Goal: Obtain resource: Download file/media

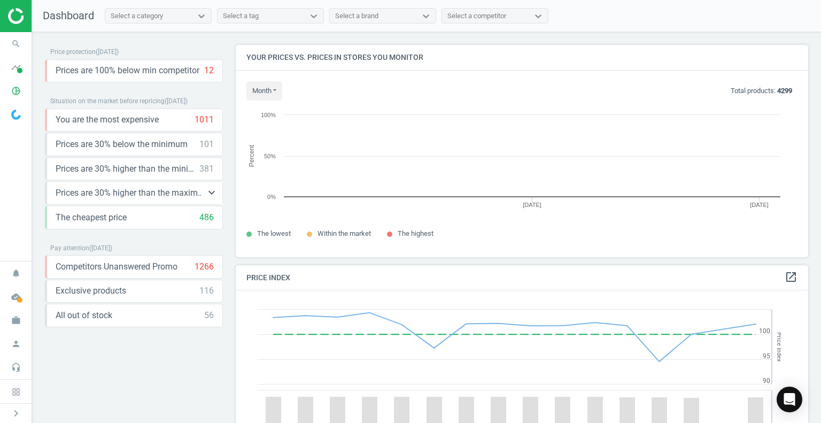
scroll to position [228, 580]
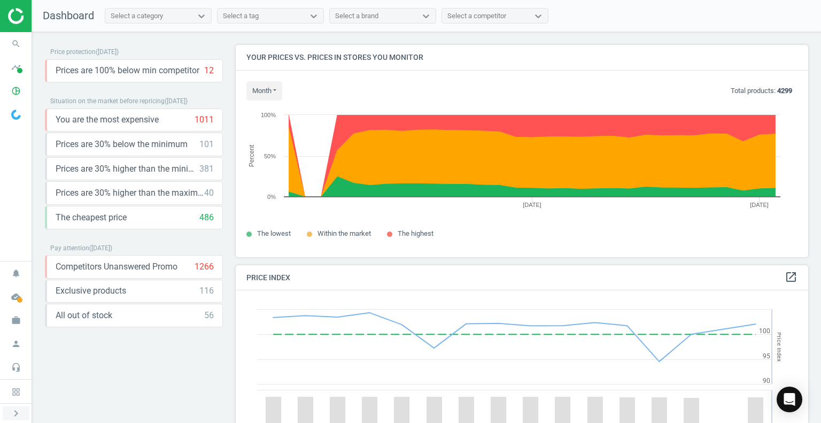
click at [15, 417] on icon "chevron_right" at bounding box center [16, 413] width 13 height 13
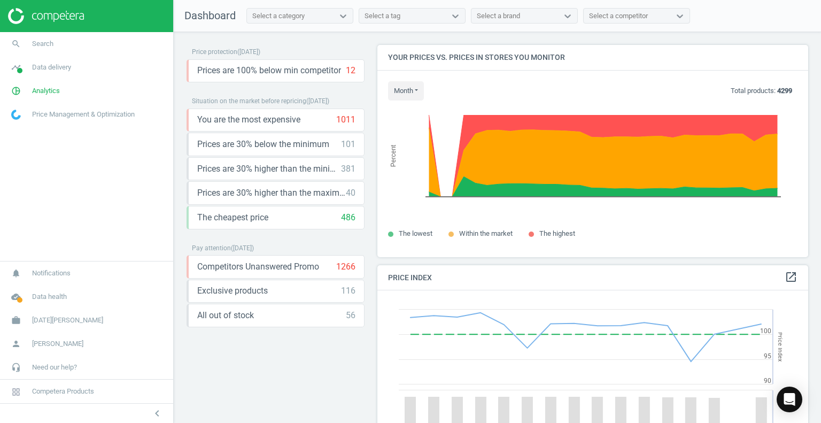
scroll to position [5, 5]
click at [50, 89] on span "Analytics" at bounding box center [46, 91] width 28 height 10
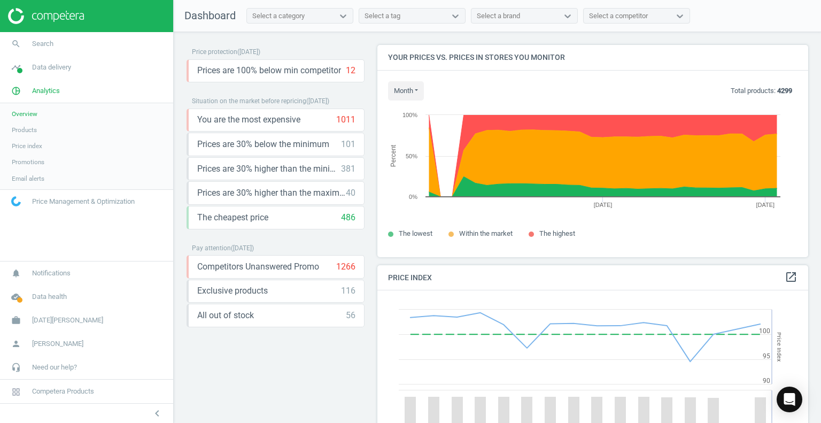
click at [34, 145] on span "Price index" at bounding box center [27, 146] width 30 height 9
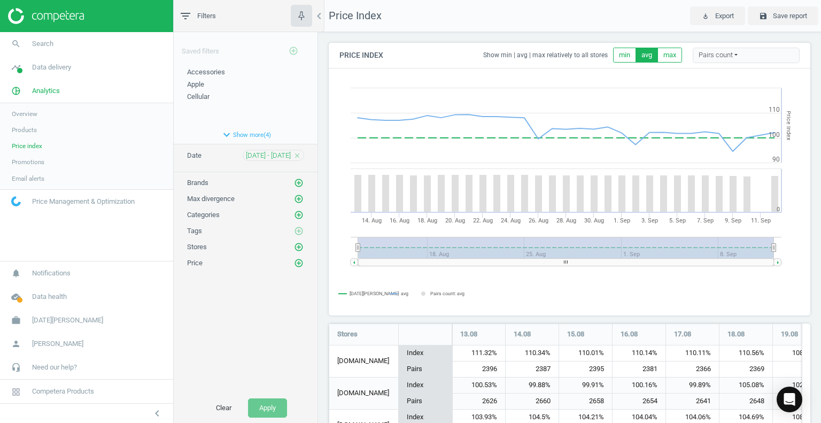
scroll to position [554, 490]
click at [300, 245] on icon "add_circle_outline" at bounding box center [299, 247] width 10 height 10
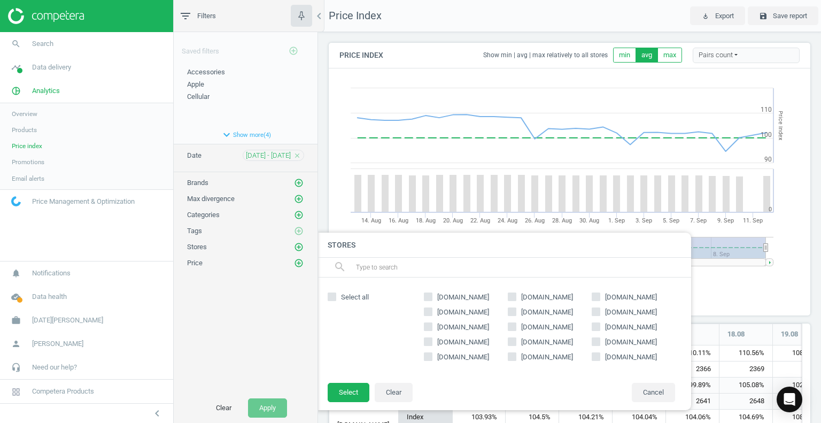
click at [512, 309] on input "[DOMAIN_NAME]" at bounding box center [511, 311] width 7 height 7
checkbox input "true"
click at [350, 389] on button "Select" at bounding box center [349, 392] width 42 height 19
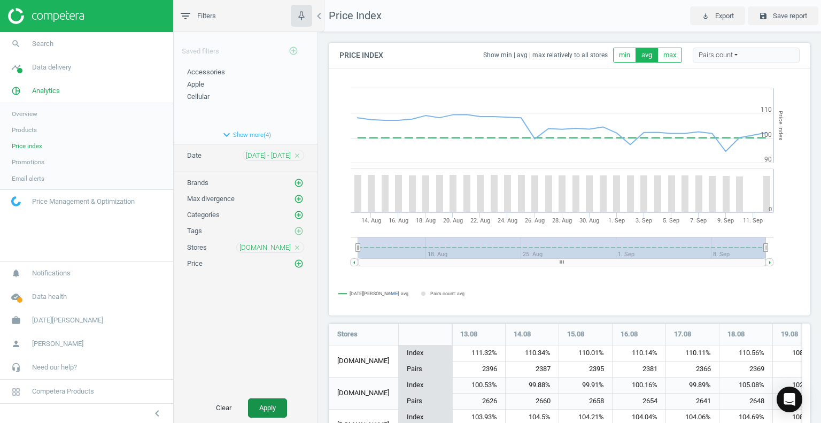
click at [278, 412] on button "Apply" at bounding box center [267, 407] width 39 height 19
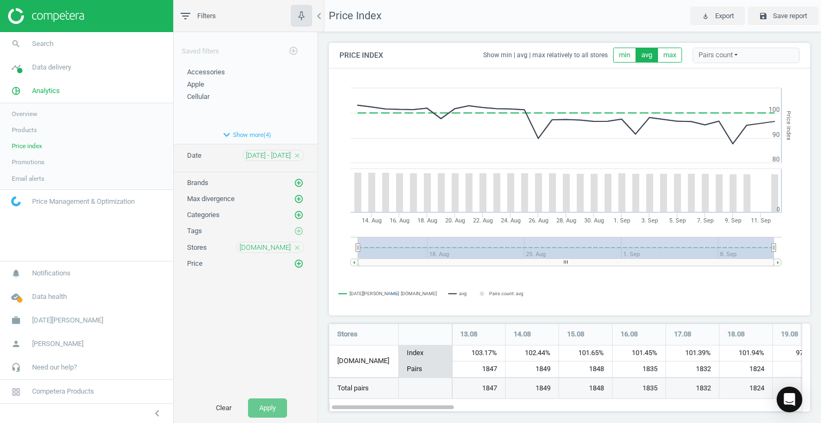
scroll to position [105, 490]
click at [298, 244] on icon "close" at bounding box center [296, 247] width 7 height 7
click at [298, 243] on icon "add_circle_outline" at bounding box center [299, 247] width 10 height 10
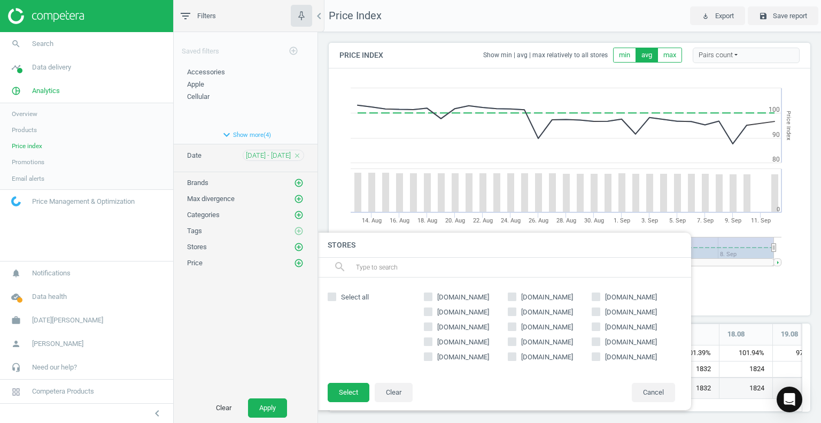
click at [427, 295] on input "[DOMAIN_NAME]" at bounding box center [428, 296] width 7 height 7
checkbox input "true"
click at [595, 295] on input "[DOMAIN_NAME]" at bounding box center [595, 296] width 7 height 7
checkbox input "true"
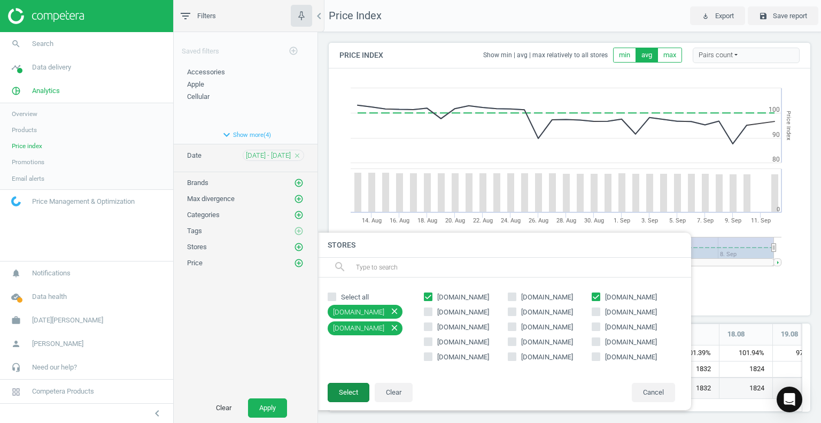
click at [353, 389] on button "Select" at bounding box center [349, 392] width 42 height 19
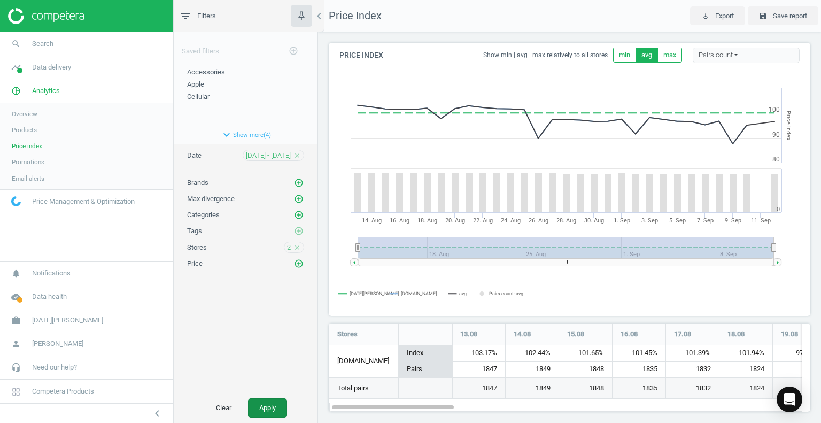
click at [260, 407] on button "Apply" at bounding box center [267, 407] width 39 height 19
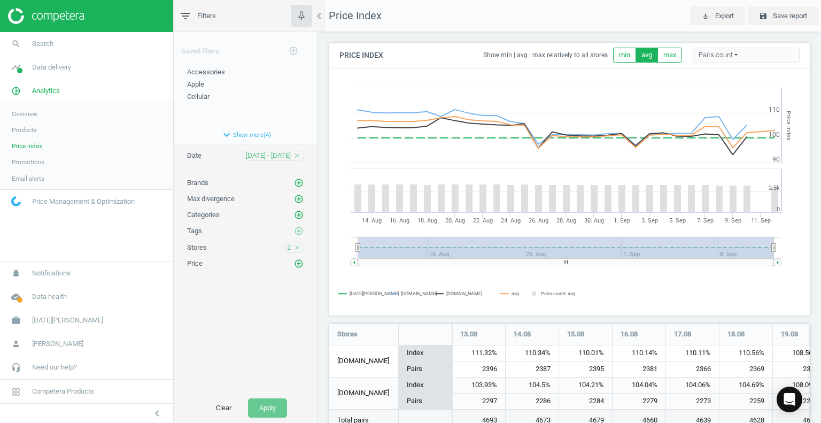
scroll to position [137, 490]
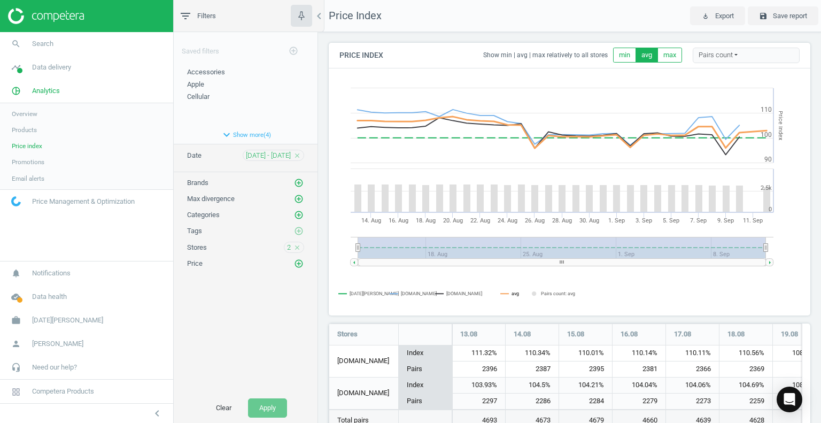
click at [508, 293] on icon at bounding box center [504, 293] width 9 height 0
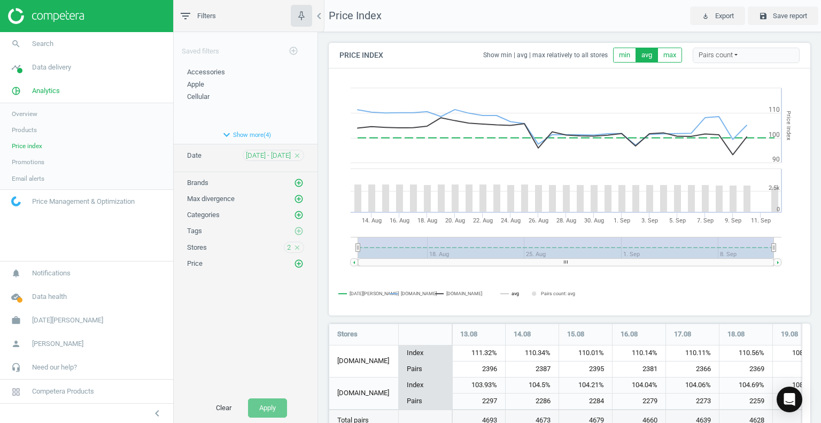
scroll to position [5, 5]
click at [297, 245] on icon "close" at bounding box center [296, 247] width 7 height 7
click at [241, 135] on button "expand_more Show more ( 4 )" at bounding box center [246, 135] width 144 height 18
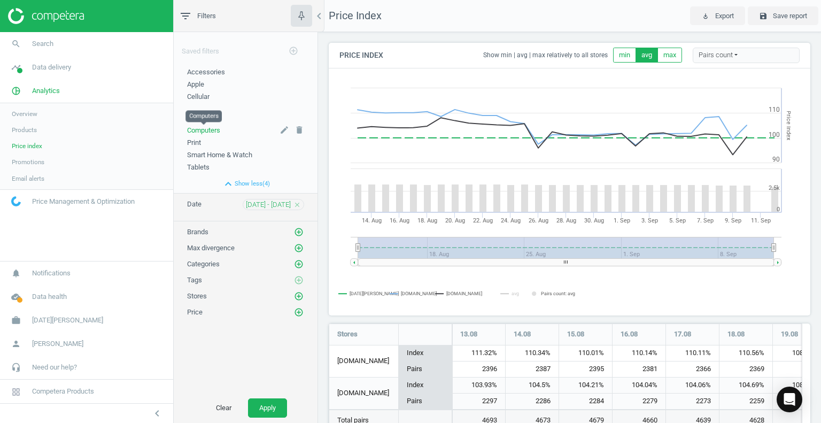
click at [208, 129] on span "Computers" at bounding box center [203, 130] width 33 height 8
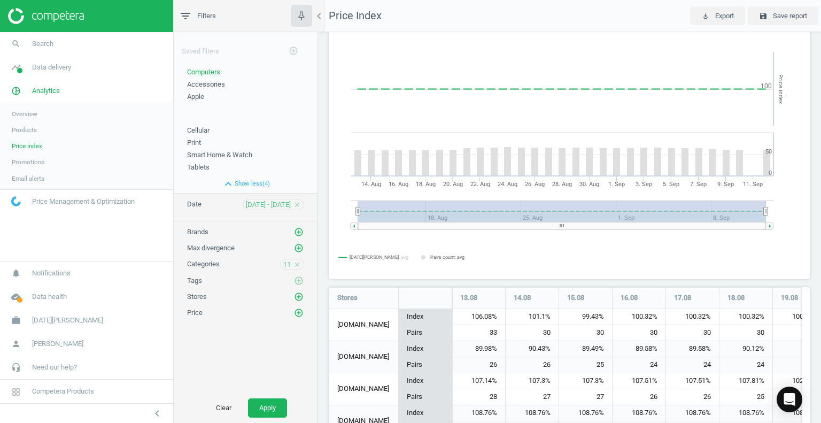
scroll to position [53, 0]
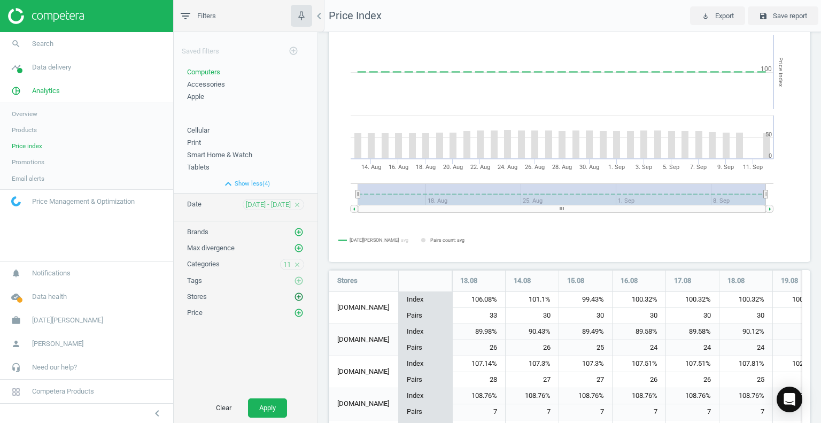
click at [299, 295] on icon "add_circle_outline" at bounding box center [299, 297] width 10 height 10
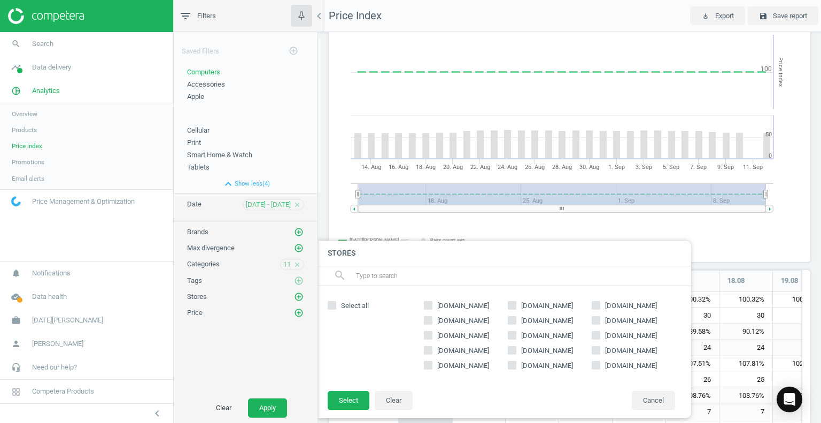
click at [425, 303] on input "[DOMAIN_NAME]" at bounding box center [428, 304] width 7 height 7
checkbox input "true"
click at [601, 307] on label "[DOMAIN_NAME]" at bounding box center [634, 306] width 84 height 10
click at [599, 307] on input "[DOMAIN_NAME]" at bounding box center [595, 304] width 7 height 7
checkbox input "true"
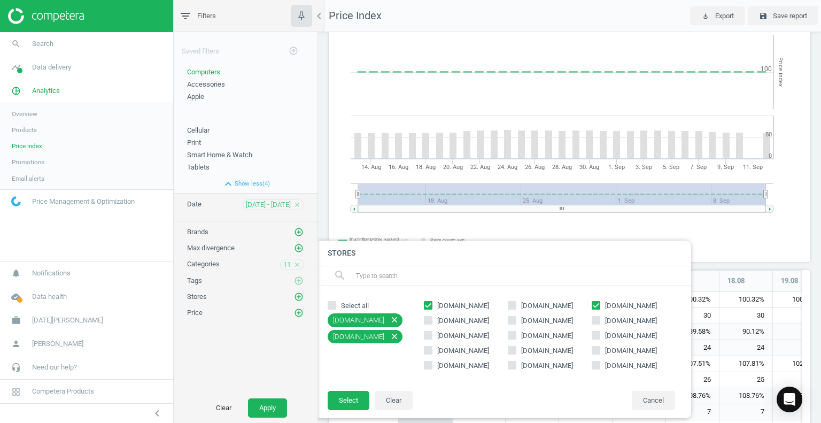
click at [508, 302] on input "[DOMAIN_NAME]" at bounding box center [511, 304] width 7 height 7
checkbox input "true"
click at [331, 398] on button "Select" at bounding box center [349, 400] width 42 height 19
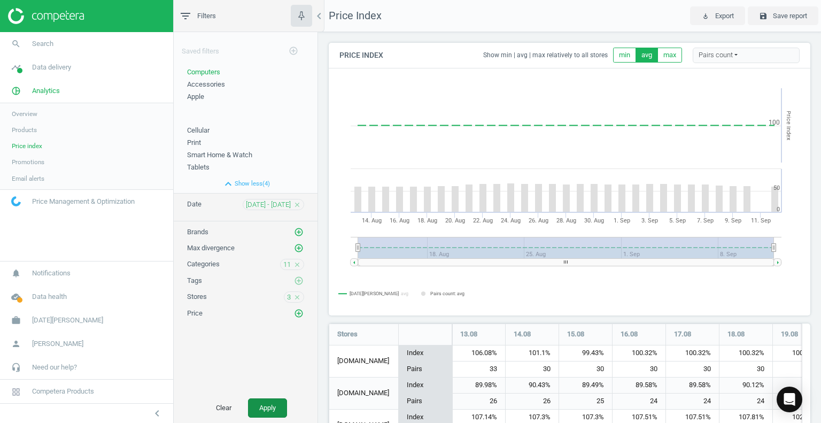
click at [278, 404] on button "Apply" at bounding box center [267, 407] width 39 height 19
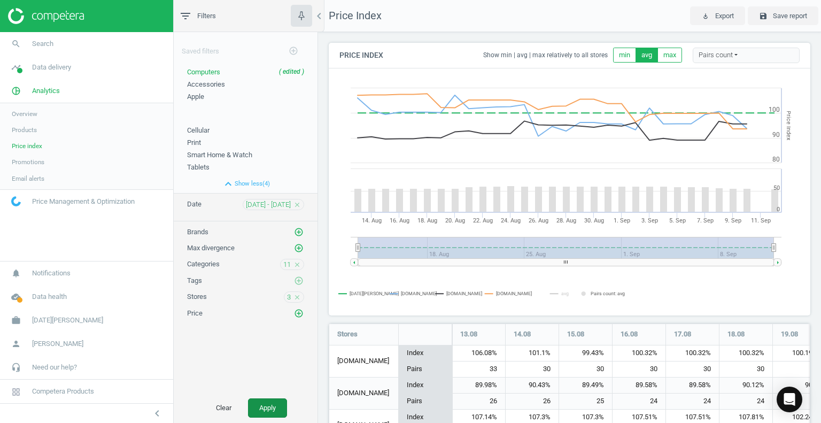
scroll to position [169, 490]
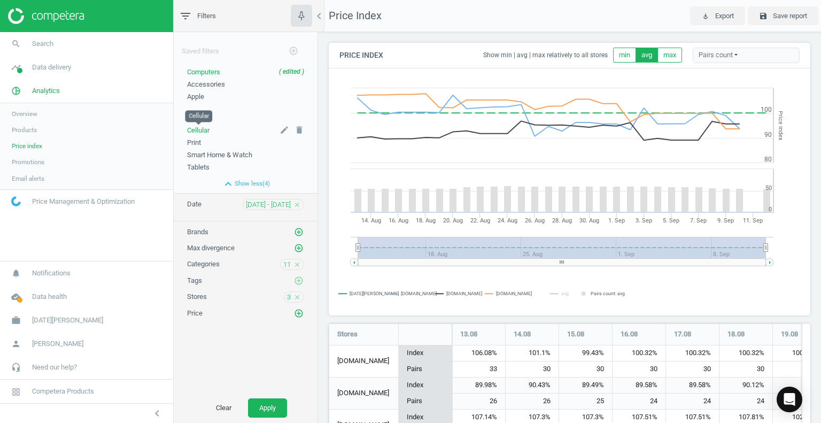
click at [200, 130] on span "Cellular" at bounding box center [198, 130] width 22 height 8
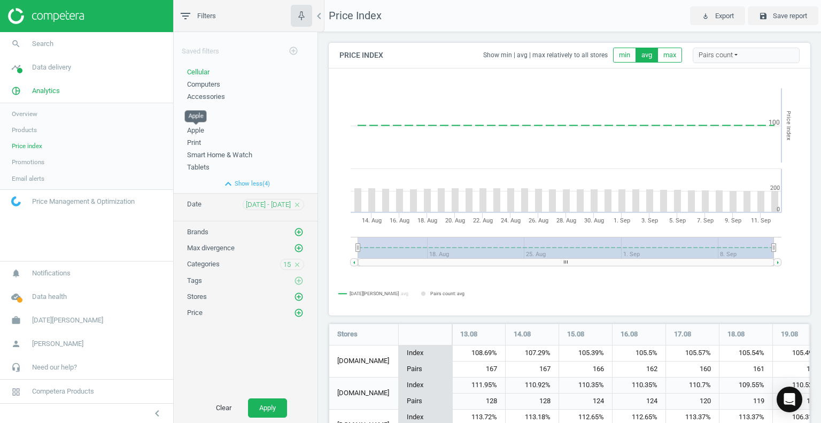
scroll to position [361, 490]
click at [300, 294] on icon "add_circle_outline" at bounding box center [299, 297] width 10 height 10
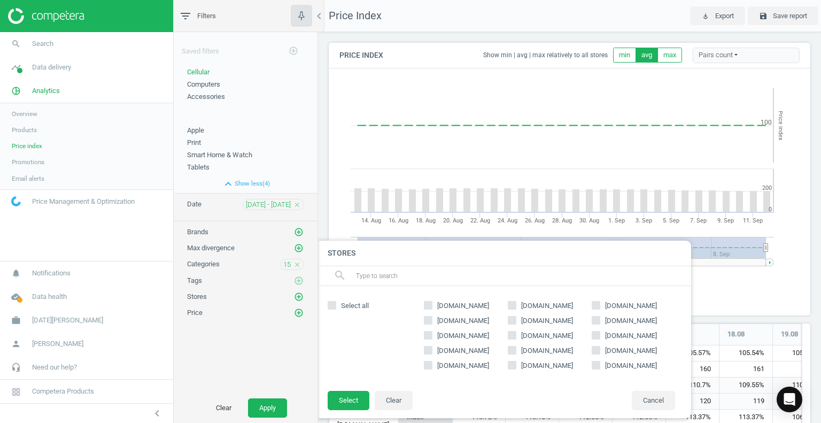
drag, startPoint x: 430, startPoint y: 303, endPoint x: 513, endPoint y: 315, distance: 84.3
click at [431, 304] on input "[DOMAIN_NAME]" at bounding box center [428, 304] width 7 height 7
checkbox input "true"
click at [598, 306] on input "[DOMAIN_NAME]" at bounding box center [595, 304] width 7 height 7
checkbox input "true"
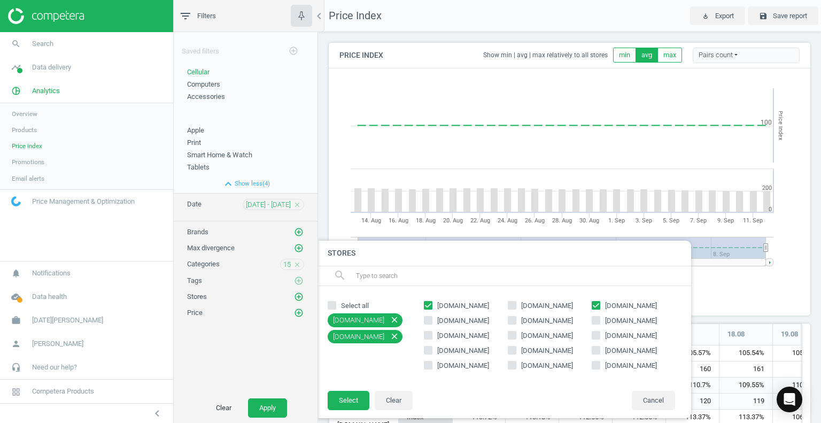
click at [515, 305] on input "[DOMAIN_NAME]" at bounding box center [511, 304] width 7 height 7
checkbox input "true"
click at [347, 403] on button "Select" at bounding box center [349, 400] width 42 height 19
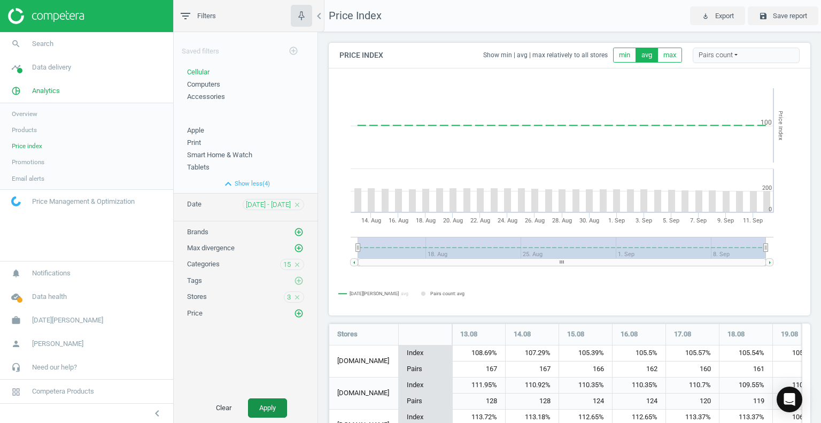
click at [267, 409] on button "Apply" at bounding box center [267, 407] width 39 height 19
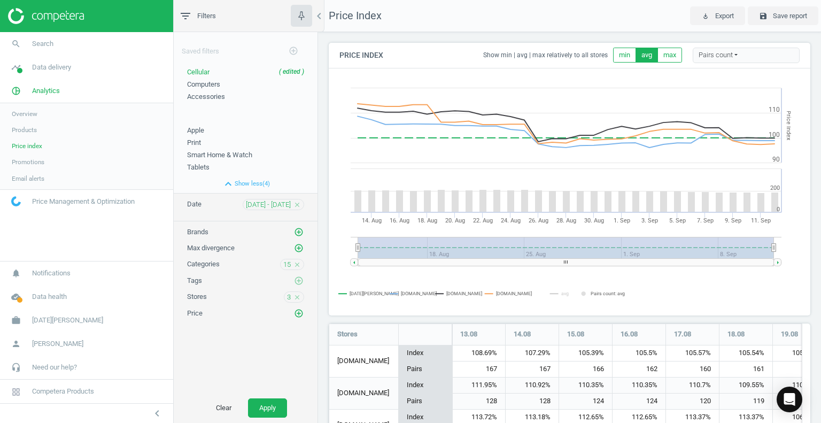
scroll to position [169, 490]
click at [206, 96] on span "Accessories" at bounding box center [206, 96] width 38 height 8
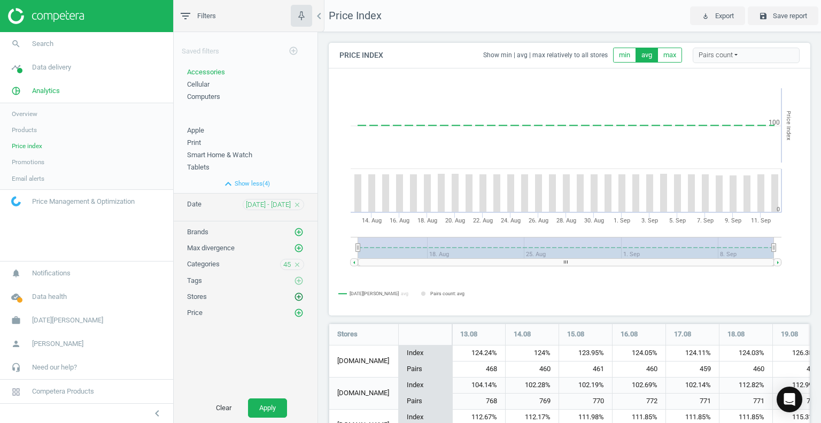
scroll to position [297, 490]
click at [303, 292] on icon "add_circle_outline" at bounding box center [299, 297] width 10 height 10
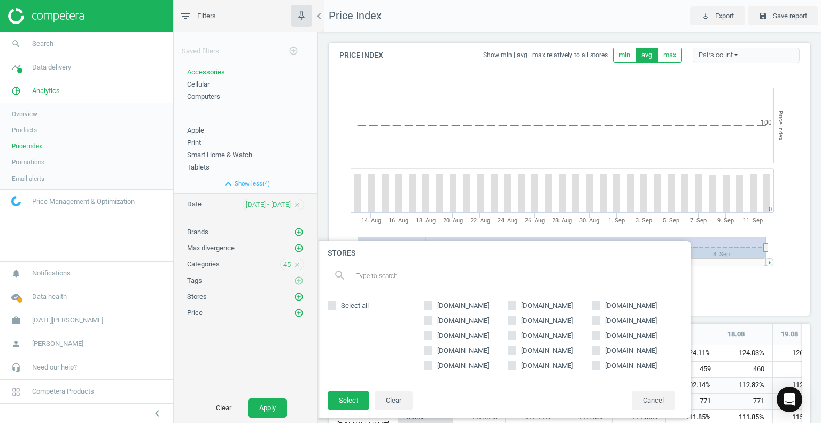
drag, startPoint x: 430, startPoint y: 303, endPoint x: 438, endPoint y: 305, distance: 8.2
click at [430, 304] on input "[DOMAIN_NAME]" at bounding box center [428, 304] width 7 height 7
checkbox input "true"
drag, startPoint x: 515, startPoint y: 305, endPoint x: 560, endPoint y: 312, distance: 45.4
click at [517, 305] on label "[DOMAIN_NAME]" at bounding box center [550, 306] width 84 height 10
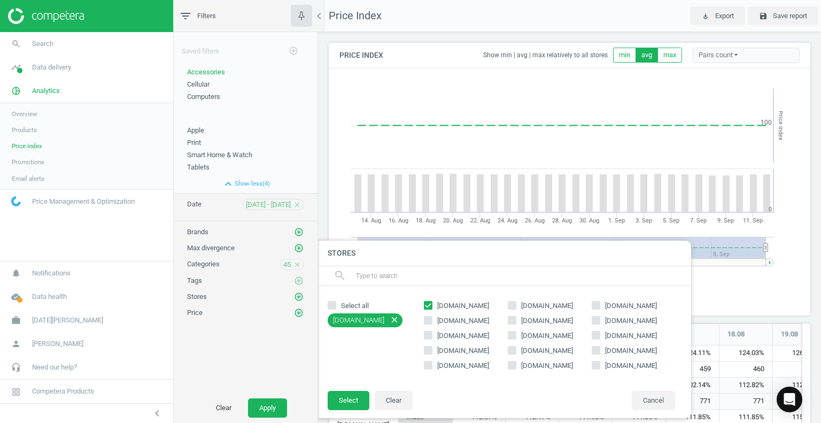
click at [515, 305] on input "[DOMAIN_NAME]" at bounding box center [511, 304] width 7 height 7
checkbox input "true"
click at [599, 306] on label "[DOMAIN_NAME]" at bounding box center [634, 306] width 84 height 10
click at [598, 305] on input "[DOMAIN_NAME]" at bounding box center [595, 304] width 7 height 7
checkbox input "true"
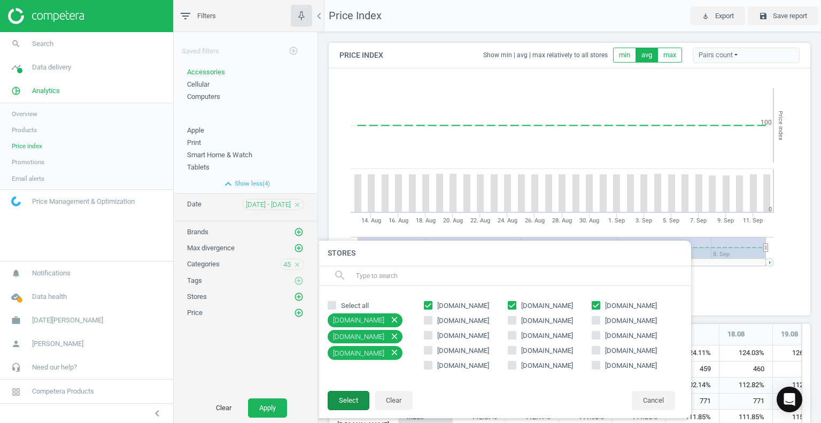
click at [358, 401] on button "Select" at bounding box center [349, 400] width 42 height 19
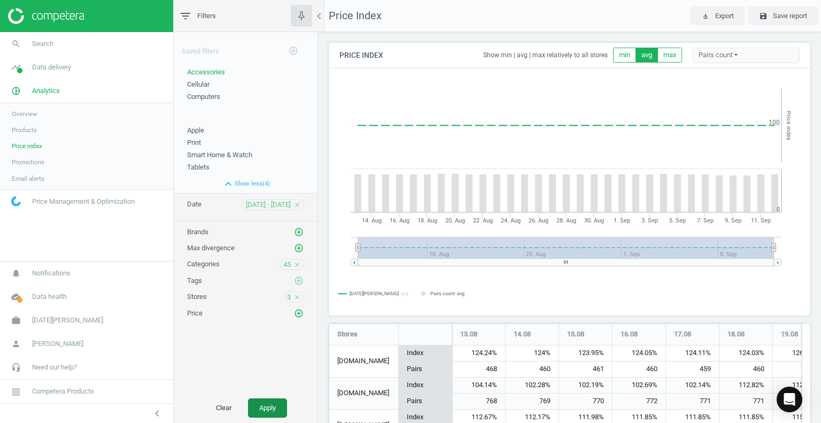
click at [271, 406] on button "Apply" at bounding box center [267, 407] width 39 height 19
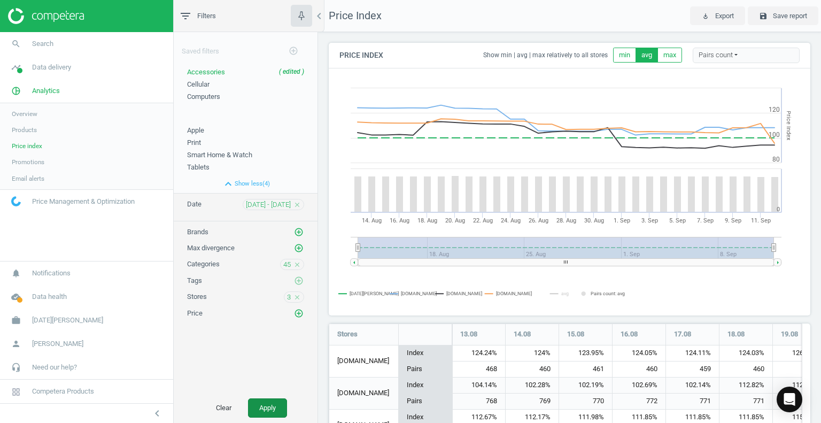
scroll to position [169, 490]
click at [202, 130] on span "Apple" at bounding box center [195, 130] width 17 height 8
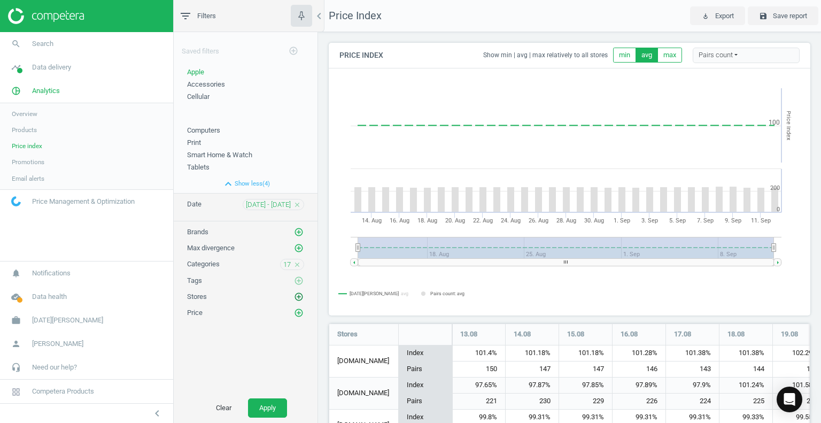
scroll to position [201, 490]
click at [299, 297] on icon "add_circle_outline" at bounding box center [299, 297] width 10 height 10
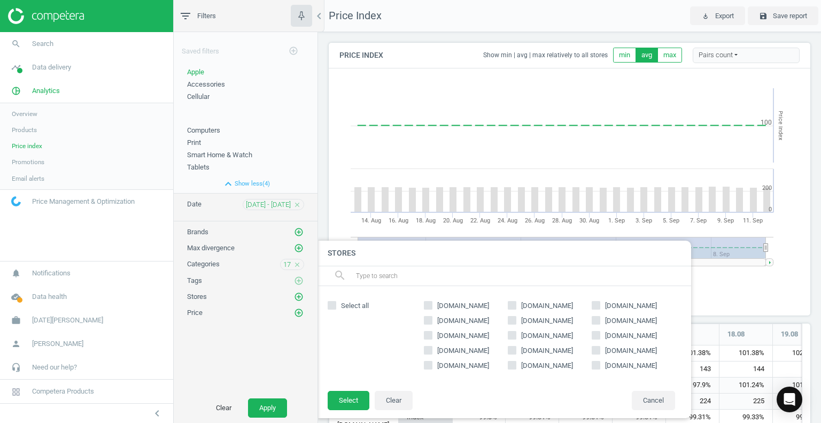
drag, startPoint x: 428, startPoint y: 305, endPoint x: 445, endPoint y: 307, distance: 17.2
click at [429, 305] on input "[DOMAIN_NAME]" at bounding box center [428, 304] width 7 height 7
checkbox input "true"
drag, startPoint x: 510, startPoint y: 304, endPoint x: 526, endPoint y: 304, distance: 16.0
click at [517, 304] on label "[DOMAIN_NAME]" at bounding box center [550, 306] width 84 height 10
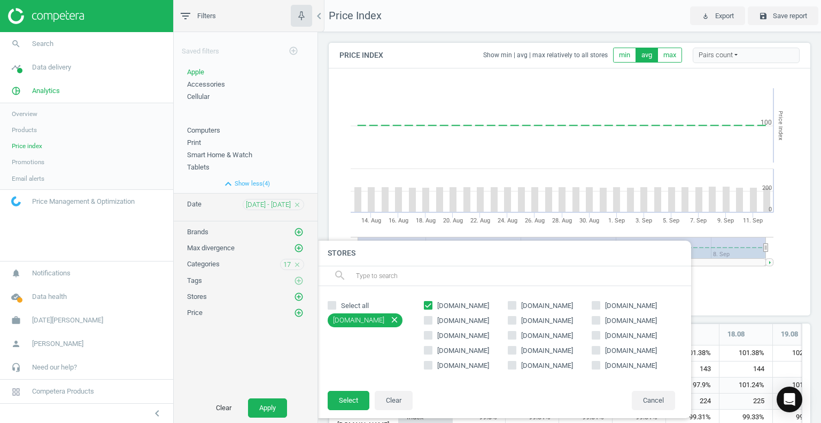
click at [515, 304] on input "[DOMAIN_NAME]" at bounding box center [511, 304] width 7 height 7
checkbox input "true"
click at [599, 305] on span at bounding box center [596, 305] width 9 height 9
click at [600, 308] on icon at bounding box center [596, 305] width 9 height 9
click at [599, 308] on input "[DOMAIN_NAME]" at bounding box center [595, 304] width 7 height 7
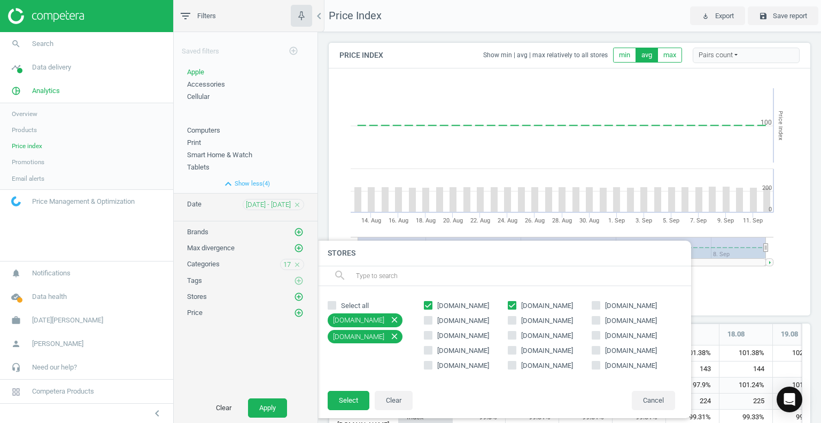
checkbox input "true"
click at [347, 402] on button "Select" at bounding box center [349, 400] width 42 height 19
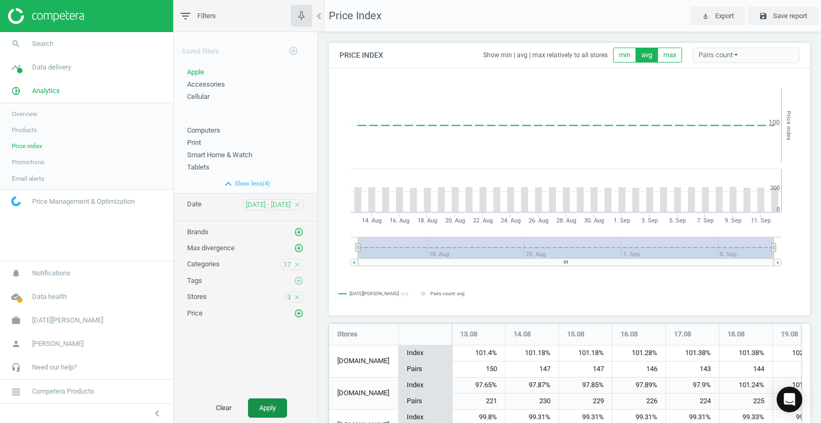
click at [258, 406] on button "Apply" at bounding box center [267, 407] width 39 height 19
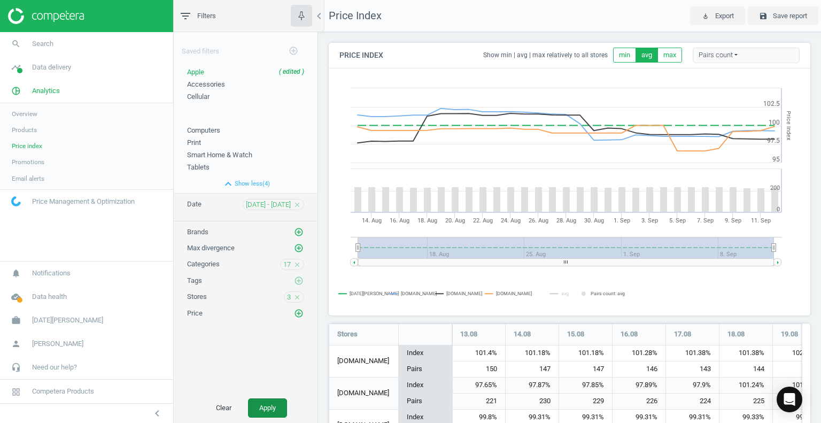
scroll to position [169, 490]
click at [34, 162] on span "Promotions" at bounding box center [28, 162] width 33 height 9
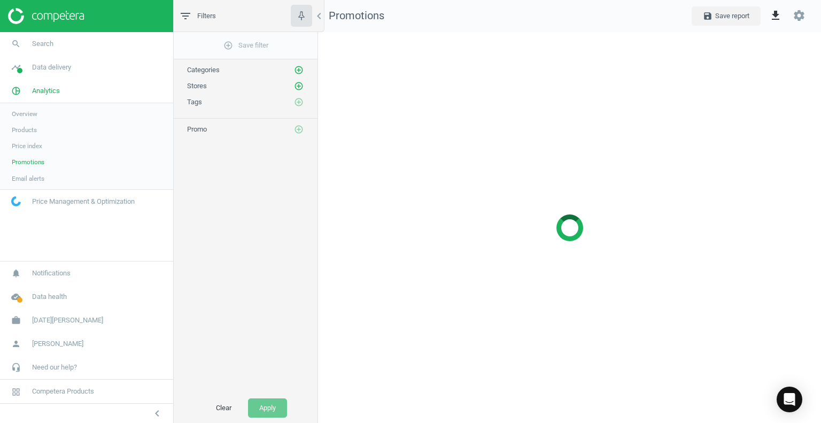
scroll to position [407, 520]
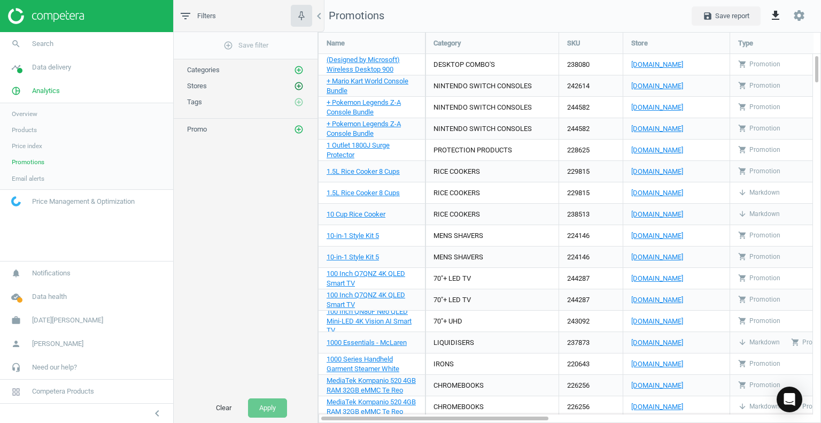
click at [299, 86] on icon "add_circle_outline" at bounding box center [299, 86] width 10 height 10
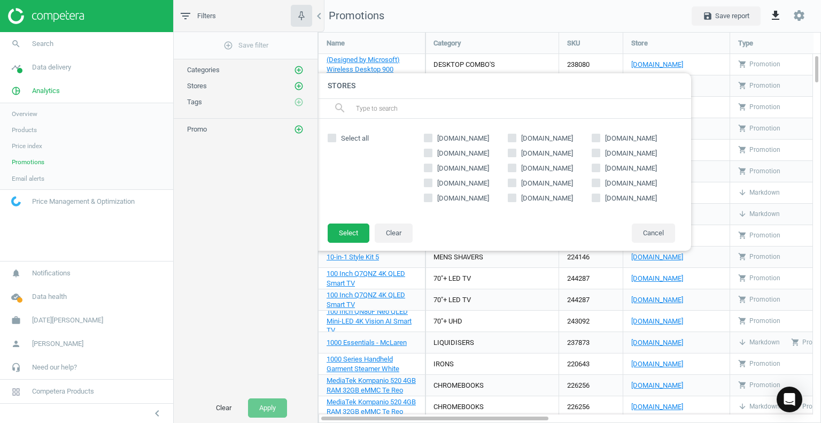
click at [513, 152] on input "[DOMAIN_NAME]" at bounding box center [511, 152] width 7 height 7
checkbox input "true"
click at [346, 234] on button "Select" at bounding box center [349, 232] width 42 height 19
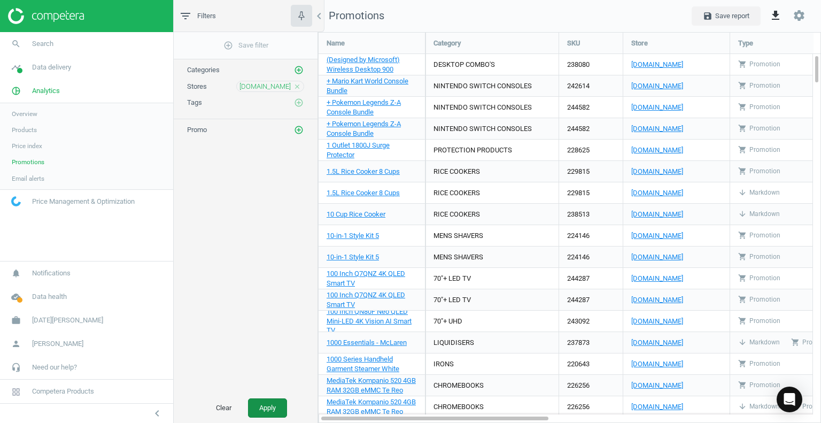
click at [260, 408] on button "Apply" at bounding box center [267, 407] width 39 height 19
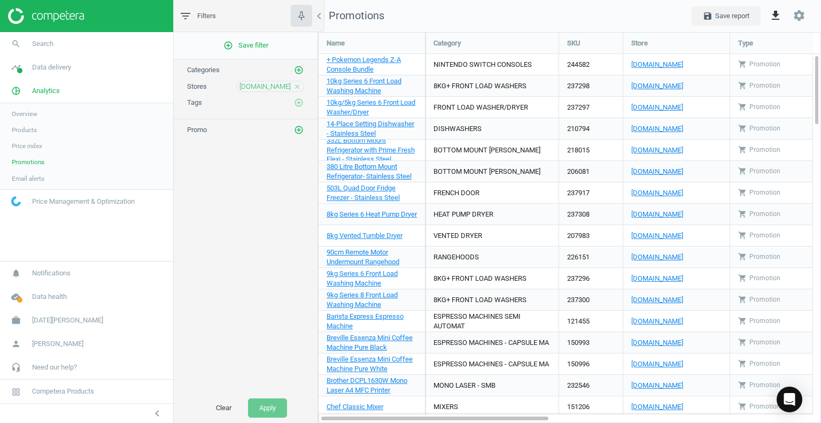
scroll to position [407, 520]
click at [777, 14] on icon "get_app" at bounding box center [775, 15] width 13 height 13
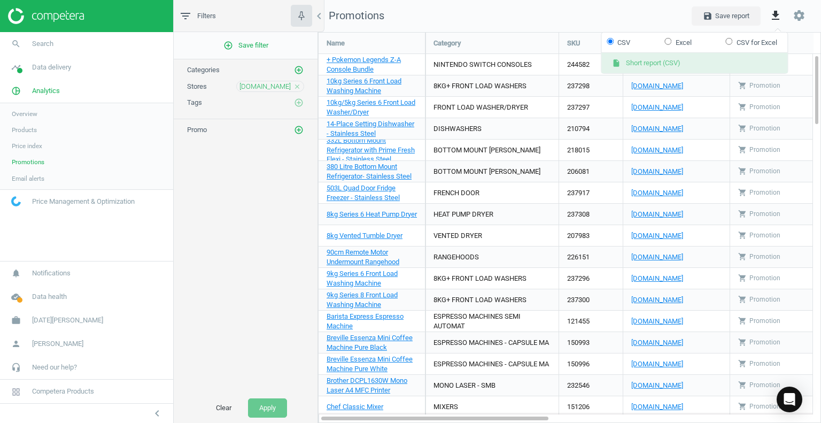
click at [642, 61] on button "insert_drive_file Short report (CSV)" at bounding box center [694, 63] width 186 height 20
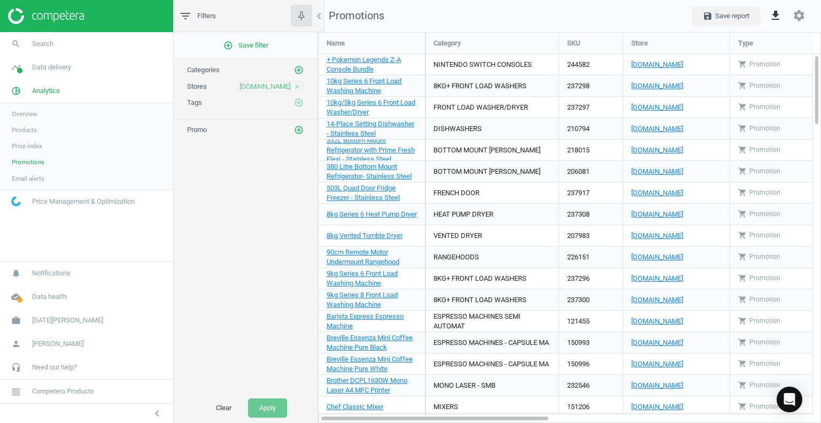
click at [26, 130] on span "Products" at bounding box center [24, 130] width 25 height 9
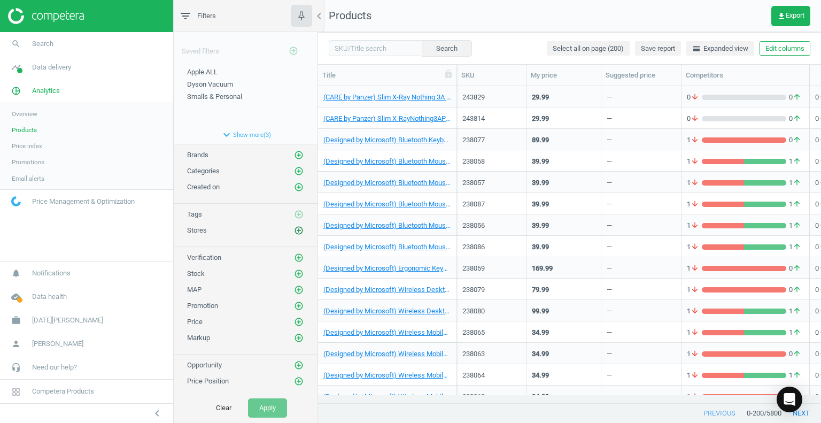
click at [294, 228] on icon "add_circle_outline" at bounding box center [299, 231] width 10 height 10
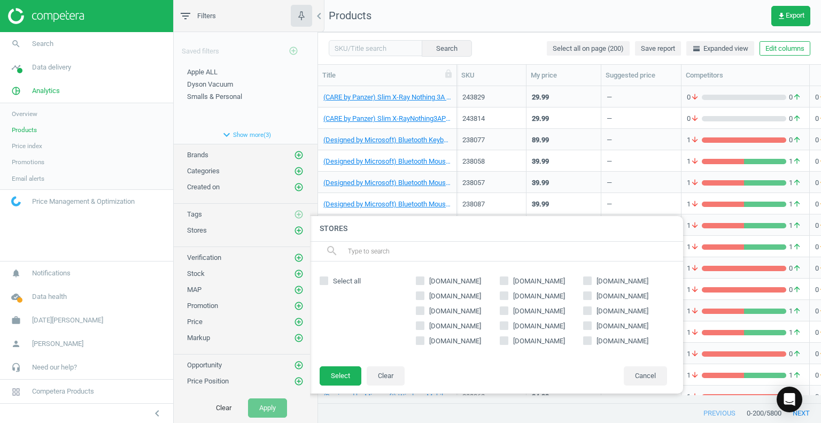
click at [503, 295] on input "[DOMAIN_NAME]" at bounding box center [503, 295] width 7 height 7
checkbox input "true"
click at [343, 377] on button "Select" at bounding box center [341, 375] width 42 height 19
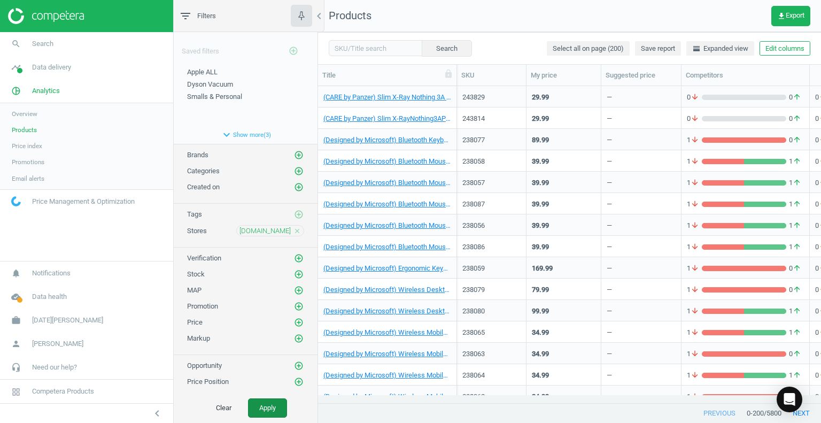
click at [270, 406] on button "Apply" at bounding box center [267, 407] width 39 height 19
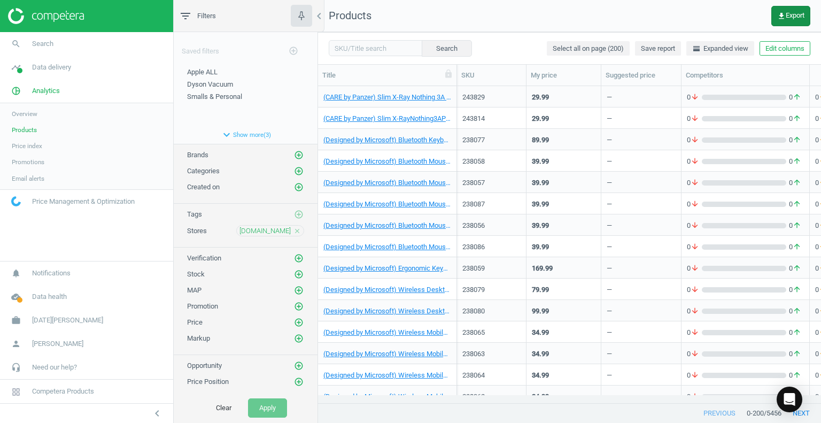
click at [800, 17] on span "get_app Export" at bounding box center [790, 16] width 27 height 9
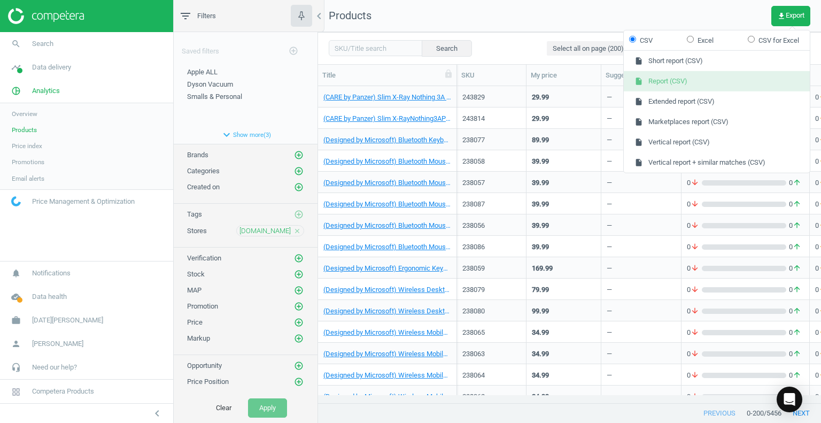
click at [669, 79] on button "insert_drive_file Report (CSV)" at bounding box center [717, 81] width 186 height 20
